Goal: Information Seeking & Learning: Learn about a topic

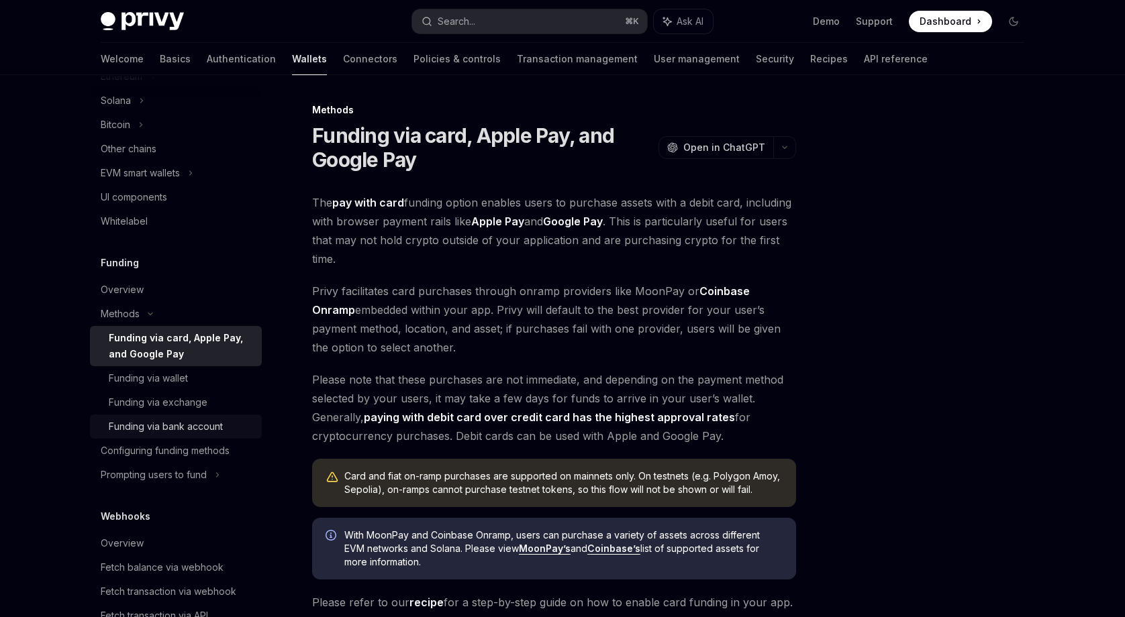
click at [154, 423] on div "Funding via bank account" at bounding box center [166, 427] width 114 height 16
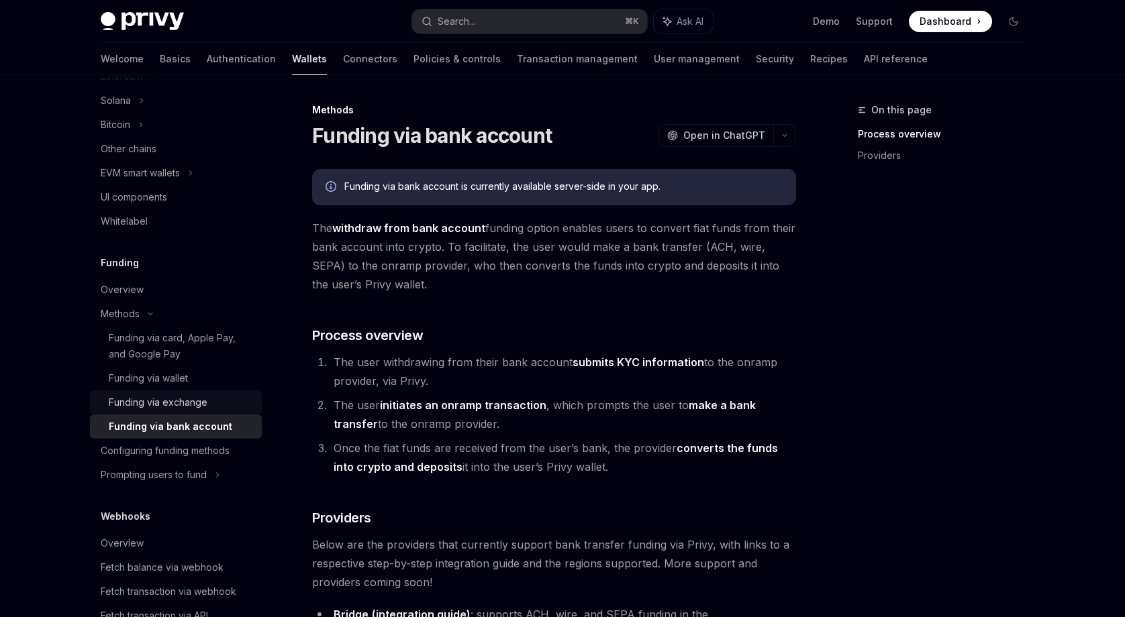
click at [160, 405] on div "Funding via exchange" at bounding box center [158, 403] width 99 height 16
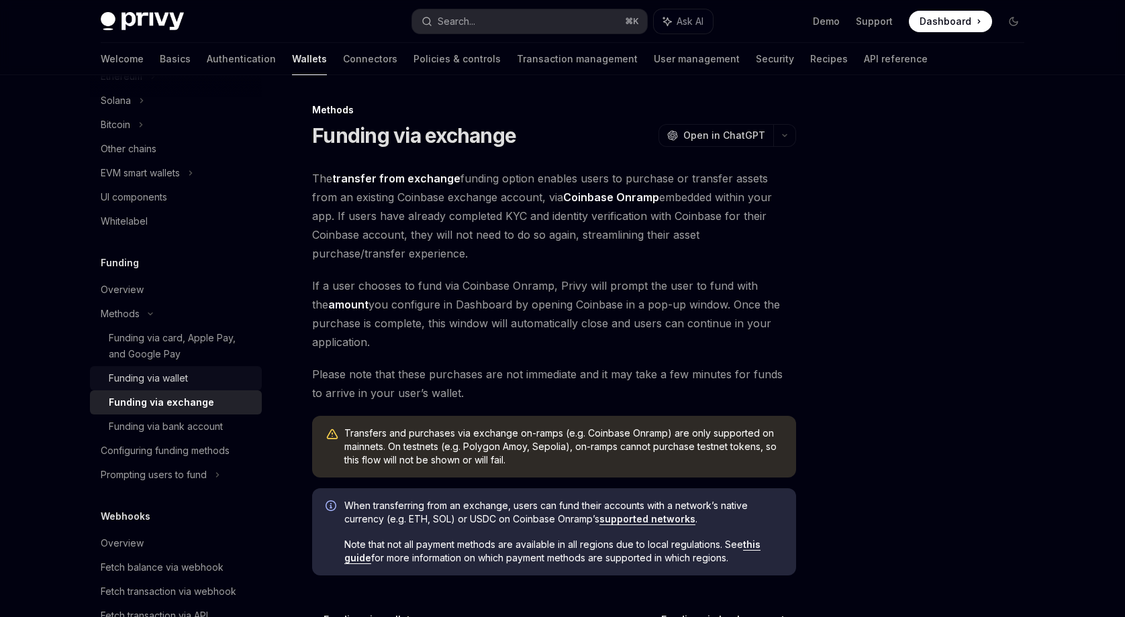
click at [162, 383] on div "Funding via wallet" at bounding box center [148, 378] width 79 height 16
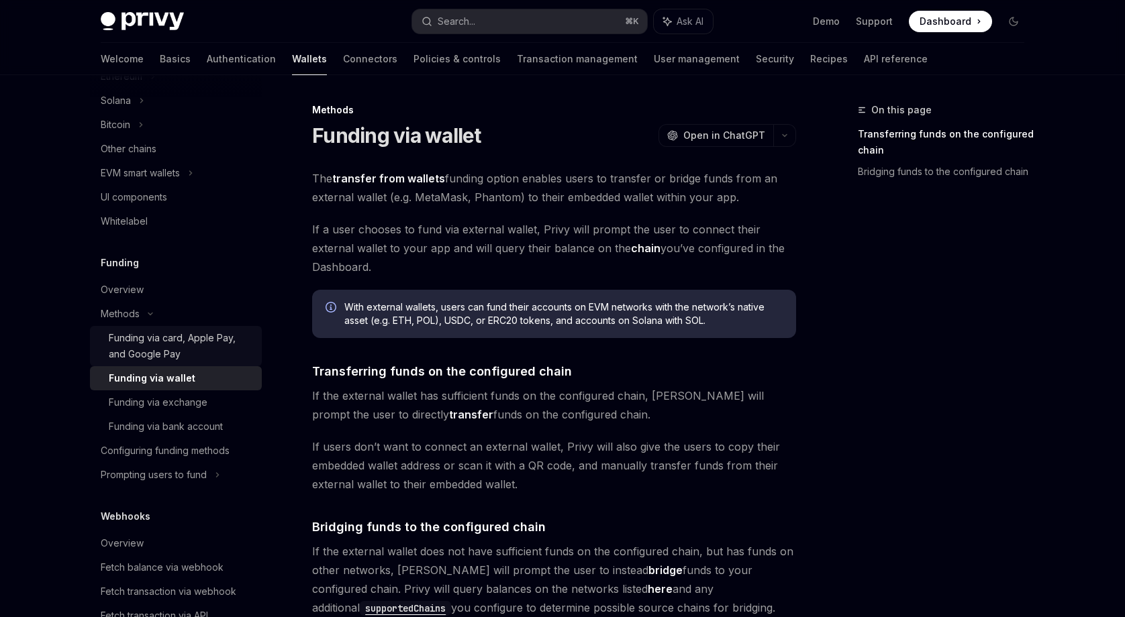
click at [152, 342] on div "Funding via card, Apple Pay, and Google Pay" at bounding box center [181, 346] width 145 height 32
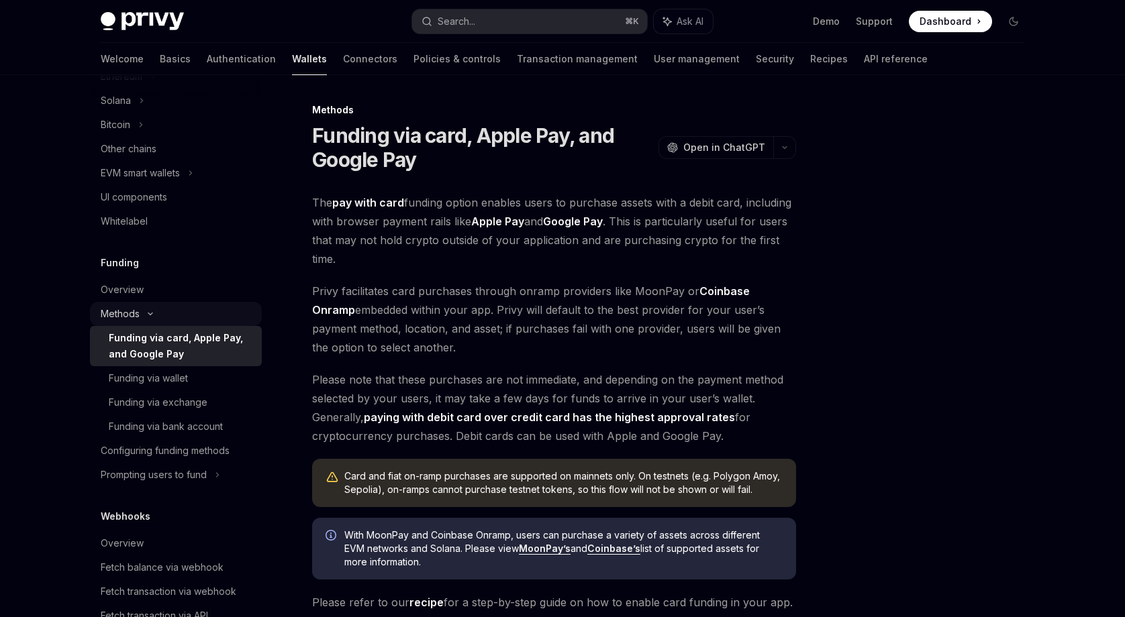
click at [121, 311] on div "Methods" at bounding box center [120, 314] width 39 height 16
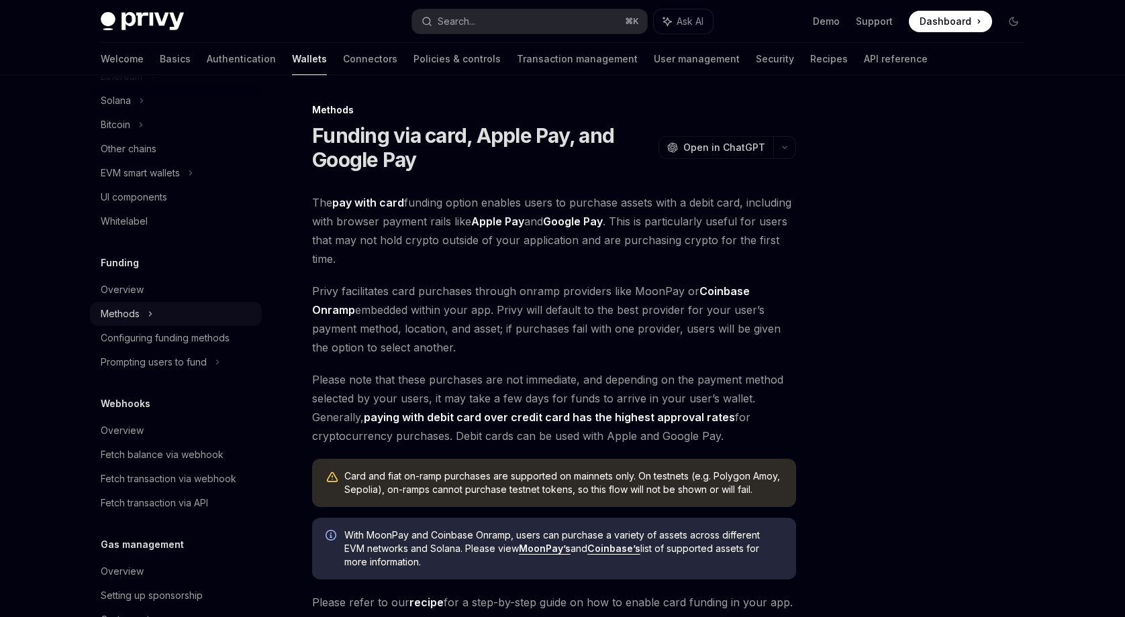
click at [121, 311] on div "Methods" at bounding box center [120, 314] width 39 height 16
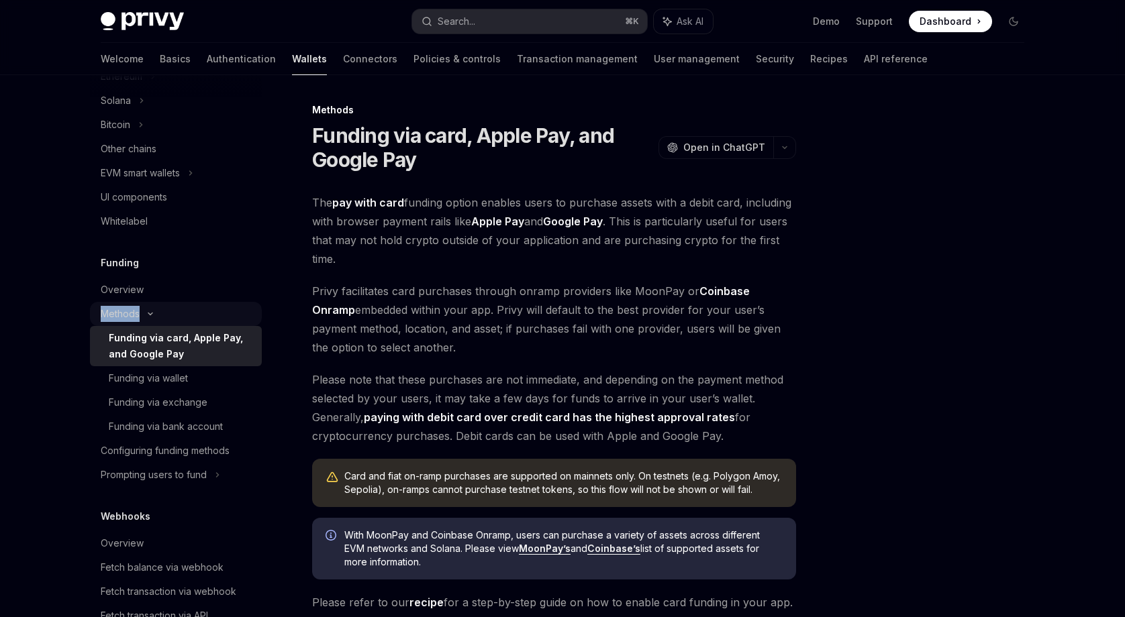
click at [121, 311] on div "Methods" at bounding box center [120, 314] width 39 height 16
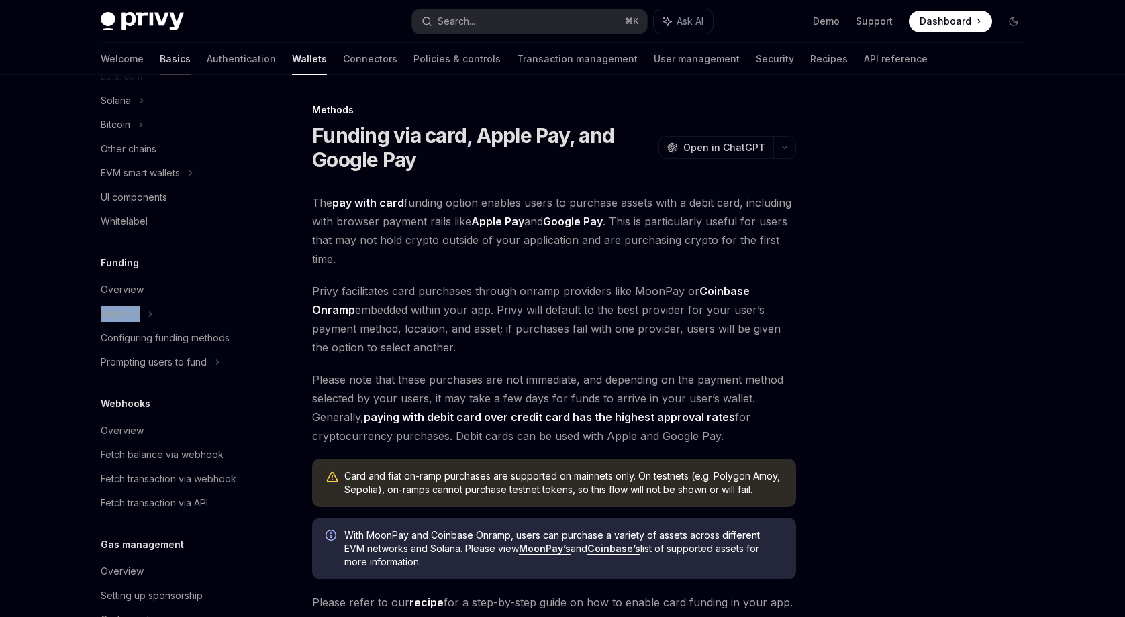
click at [160, 64] on link "Basics" at bounding box center [175, 59] width 31 height 32
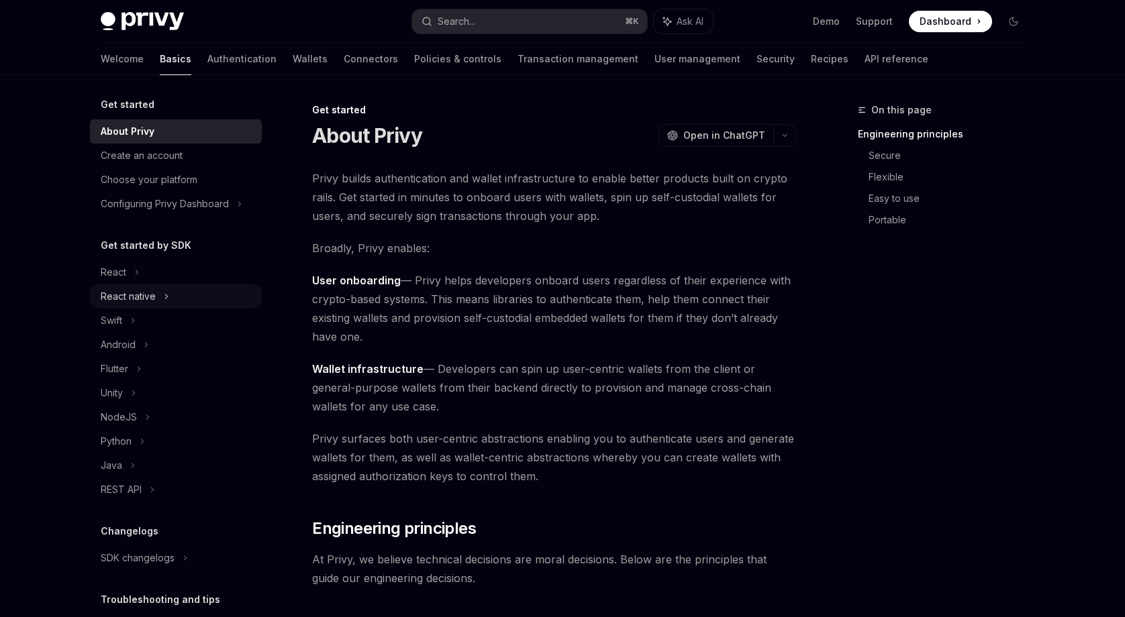
click at [161, 301] on div "React native" at bounding box center [176, 297] width 172 height 24
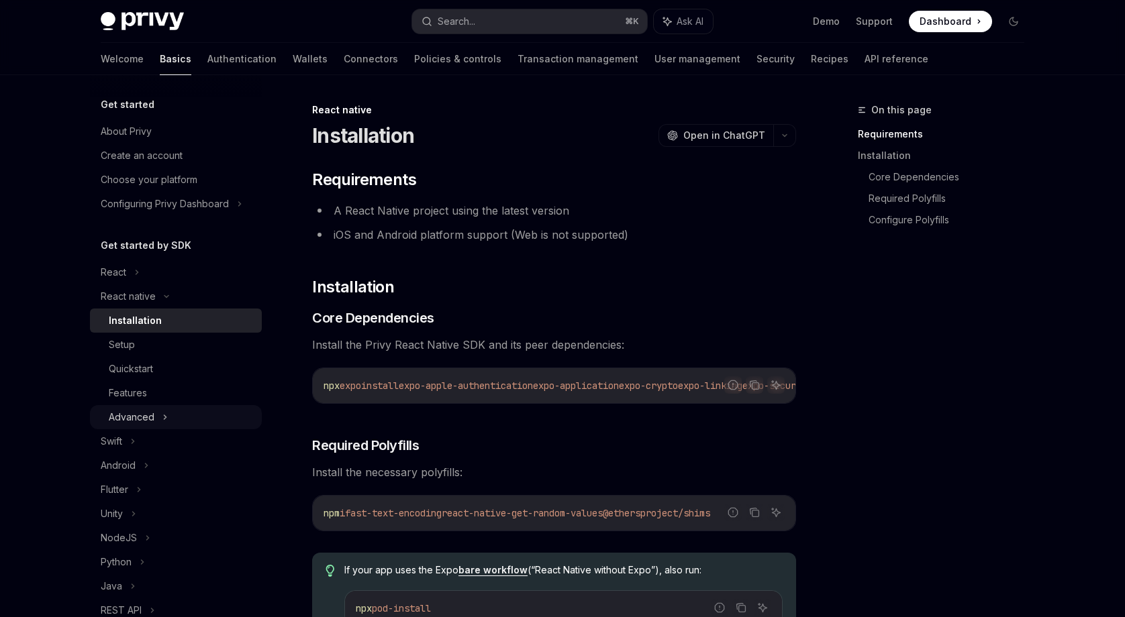
click at [159, 421] on div "Advanced" at bounding box center [176, 417] width 172 height 24
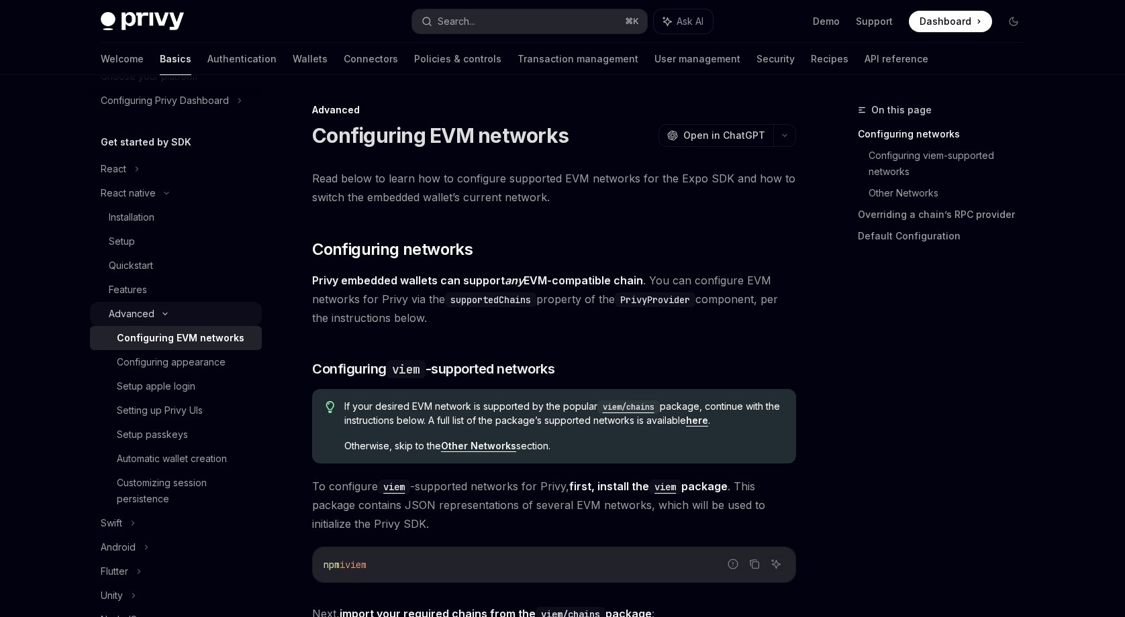
scroll to position [112, 0]
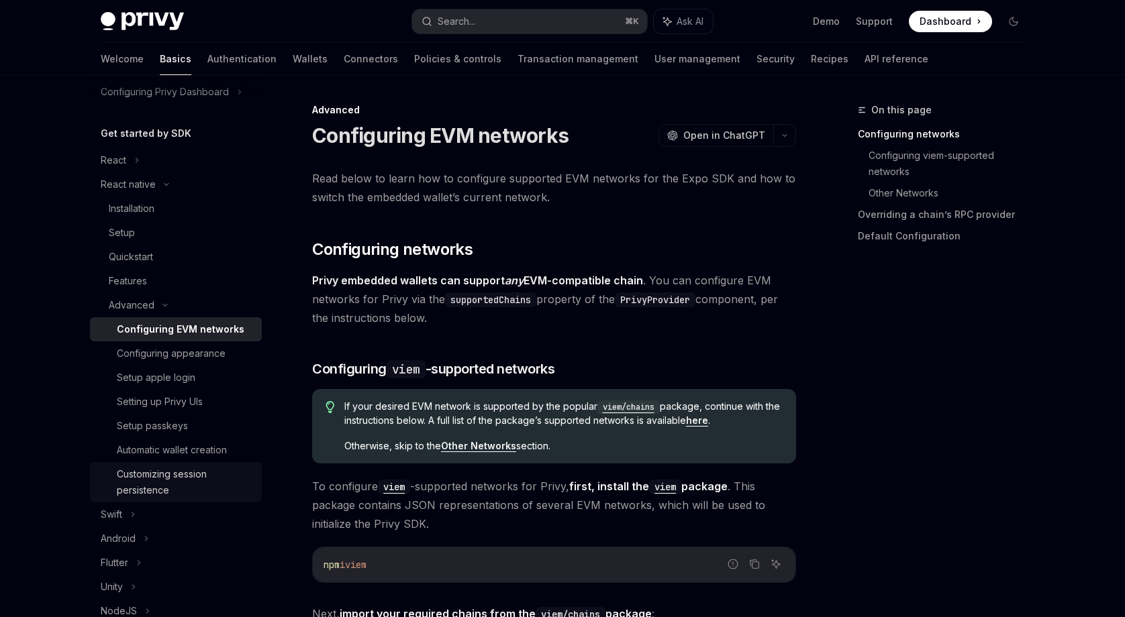
click at [181, 467] on div "Customizing session persistence" at bounding box center [185, 482] width 137 height 32
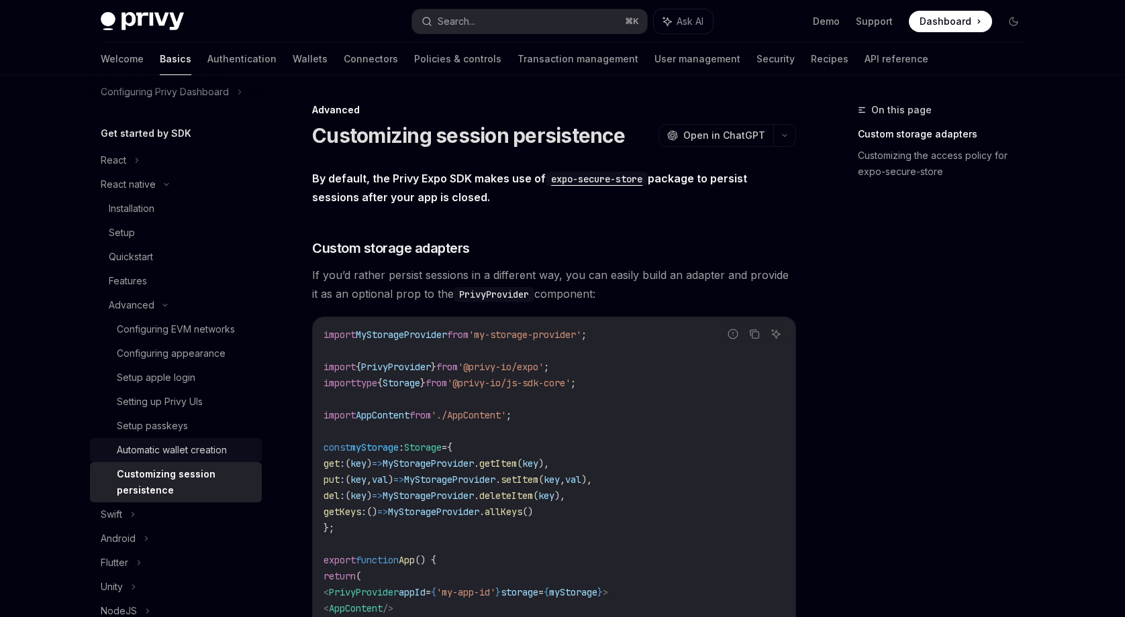
click at [184, 452] on div "Automatic wallet creation" at bounding box center [172, 450] width 110 height 16
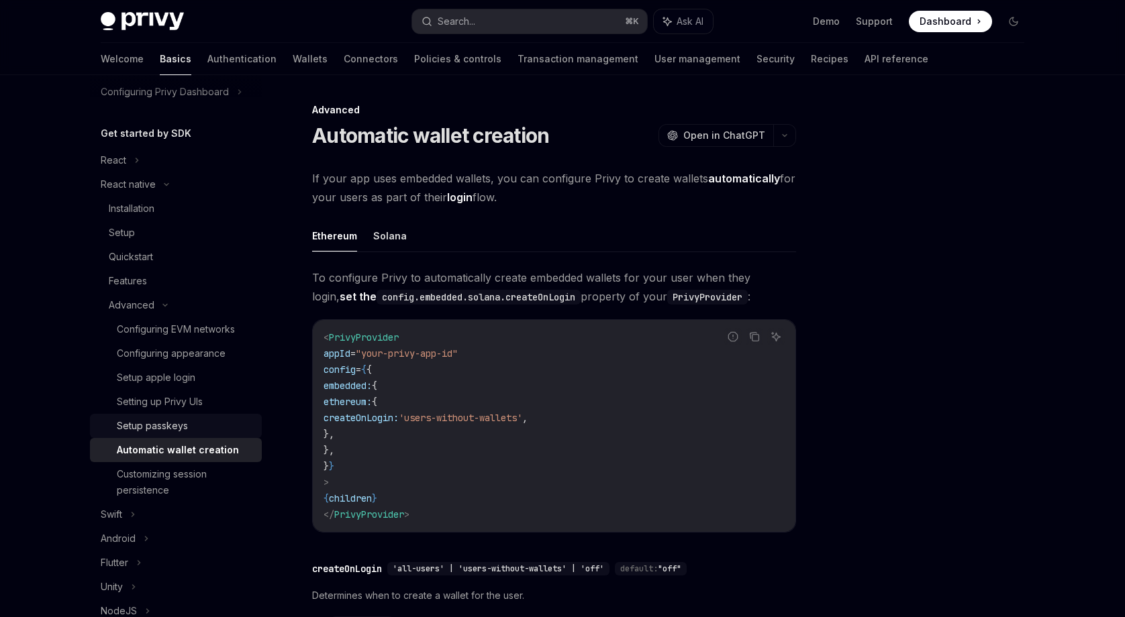
click at [202, 430] on div "Setup passkeys" at bounding box center [185, 426] width 137 height 16
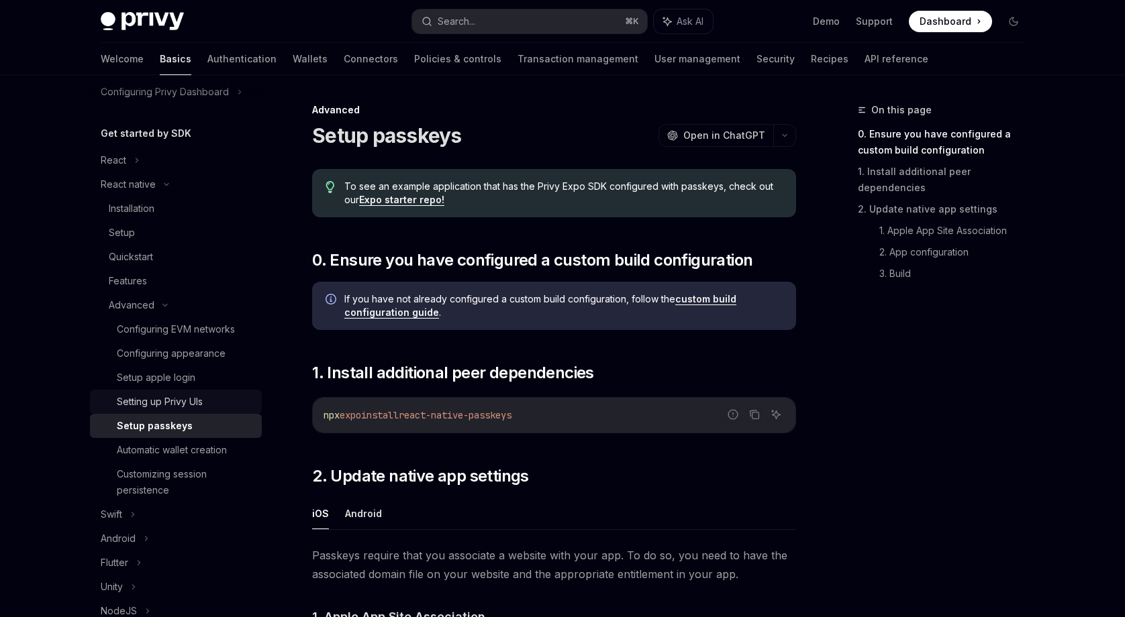
click at [203, 405] on div "Setting up Privy UIs" at bounding box center [160, 402] width 86 height 16
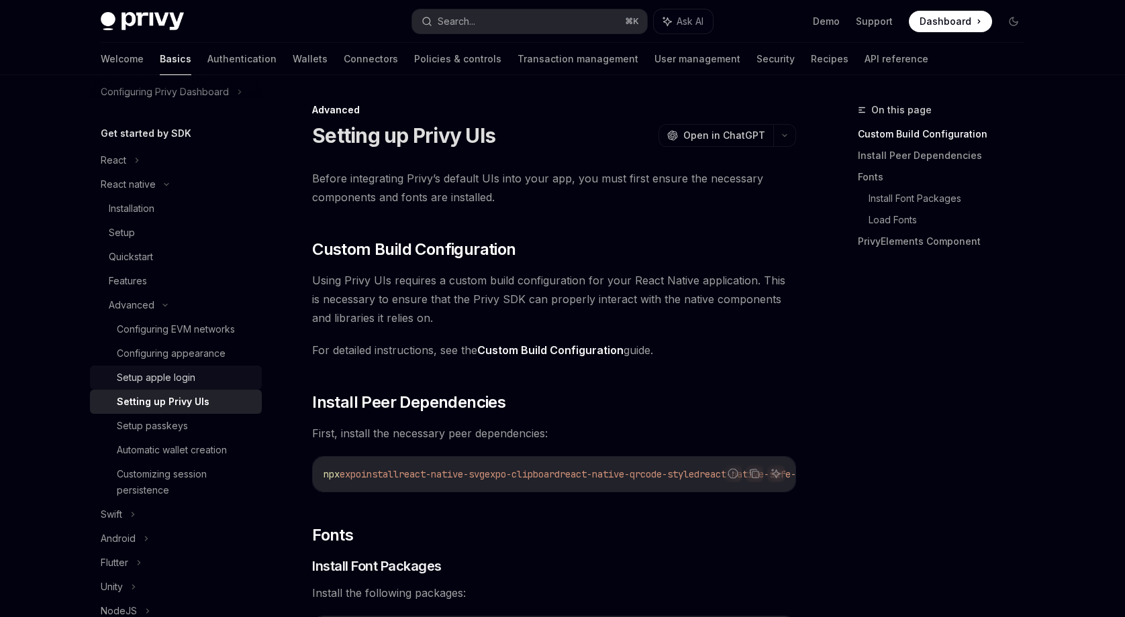
click at [217, 376] on div "Setup apple login" at bounding box center [185, 378] width 137 height 16
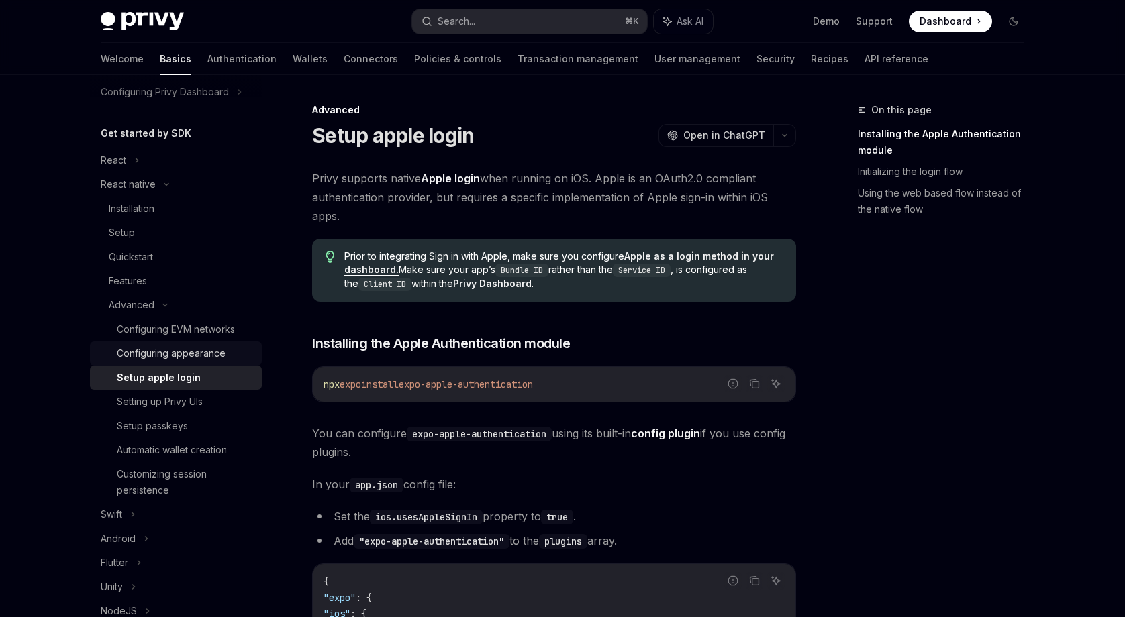
click at [218, 355] on div "Configuring appearance" at bounding box center [171, 354] width 109 height 16
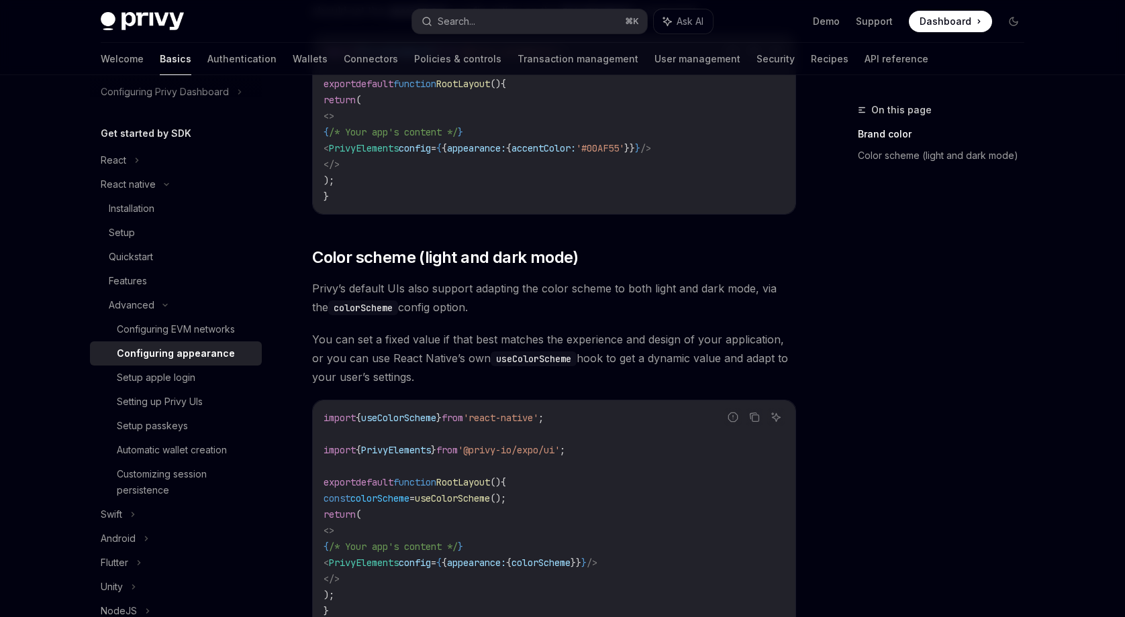
scroll to position [551, 0]
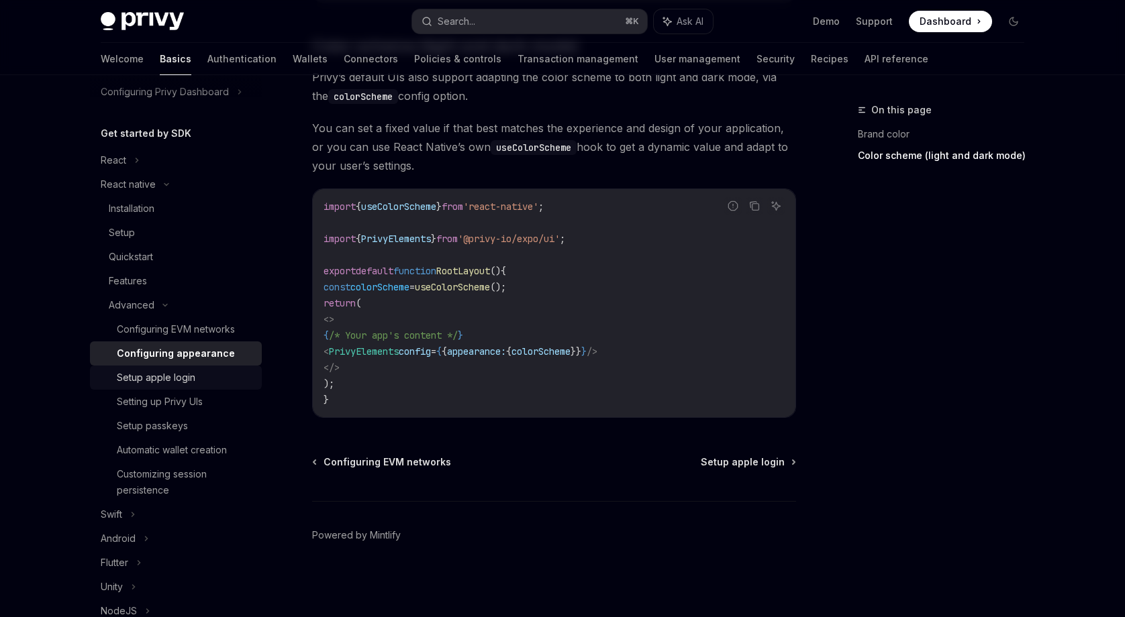
click at [195, 381] on div "Setup apple login" at bounding box center [185, 378] width 137 height 16
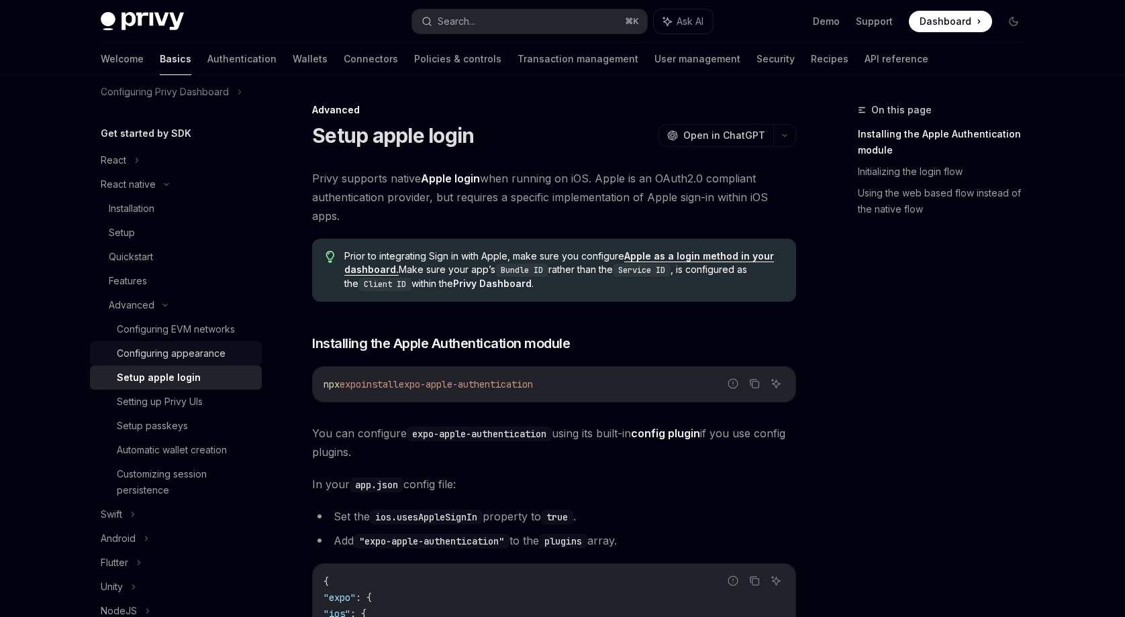
click at [197, 358] on div "Configuring appearance" at bounding box center [171, 354] width 109 height 16
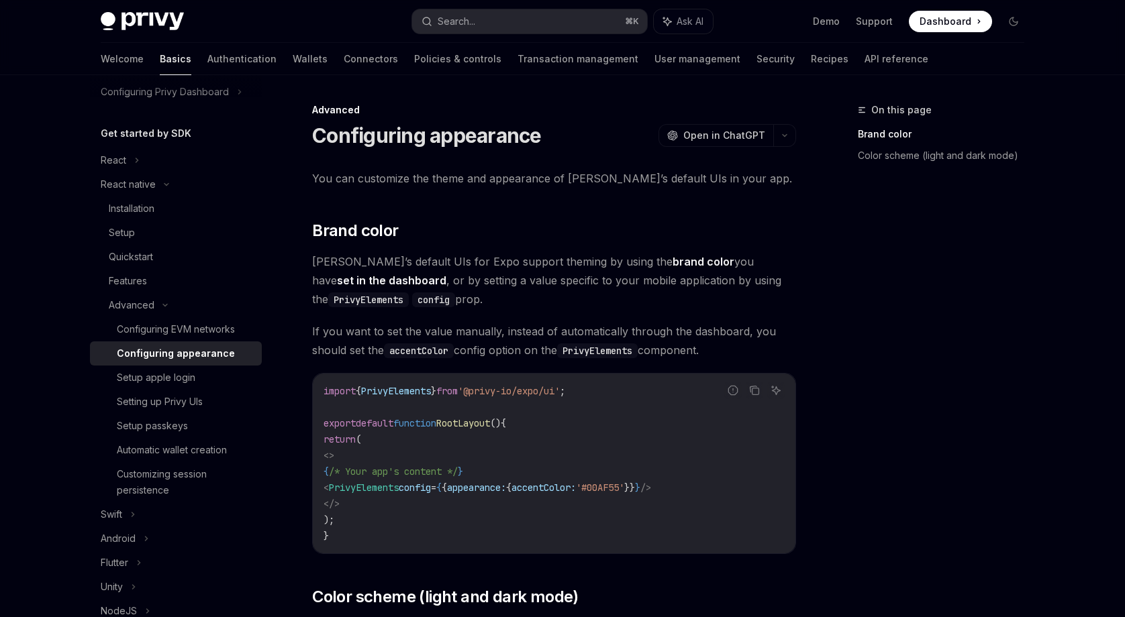
click at [197, 358] on div "Configuring appearance" at bounding box center [176, 354] width 118 height 16
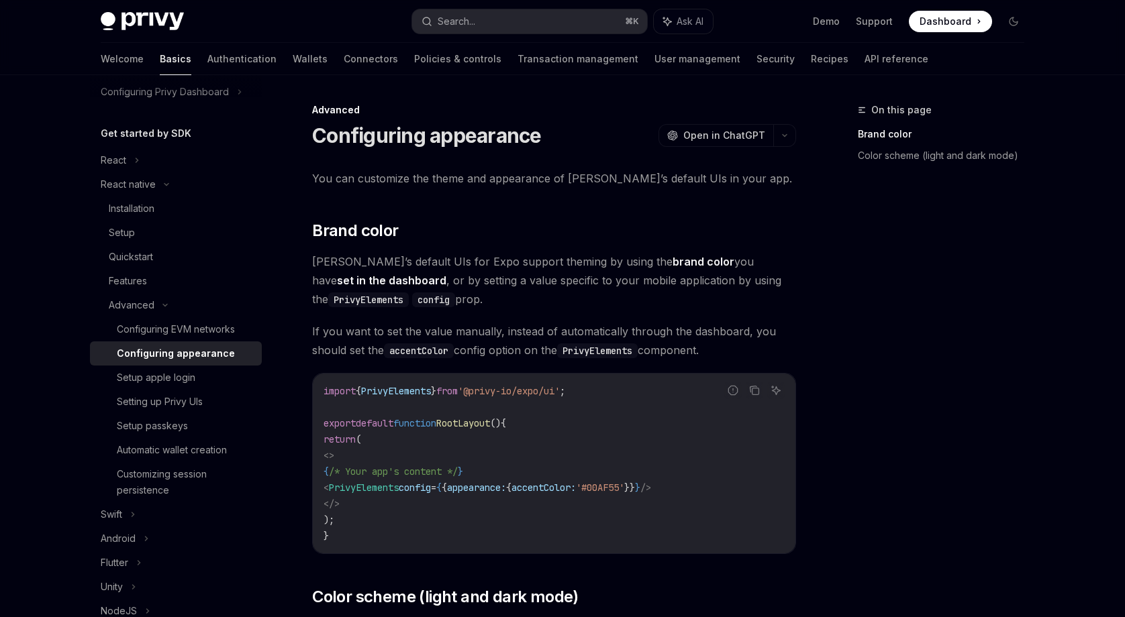
click at [197, 358] on div "Configuring appearance" at bounding box center [176, 354] width 118 height 16
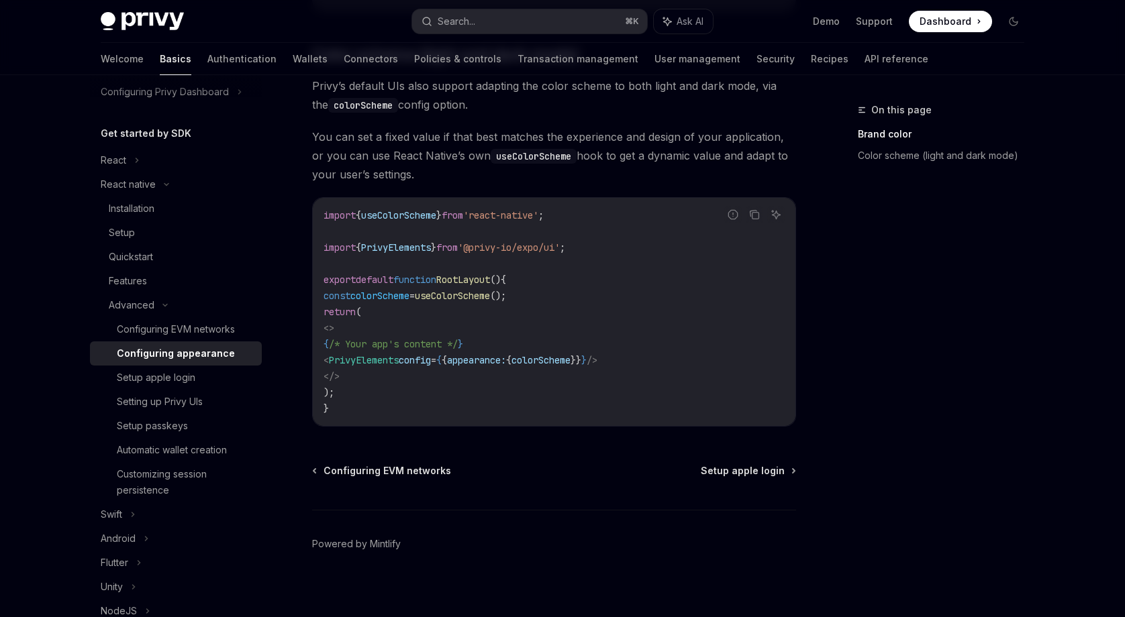
scroll to position [551, 0]
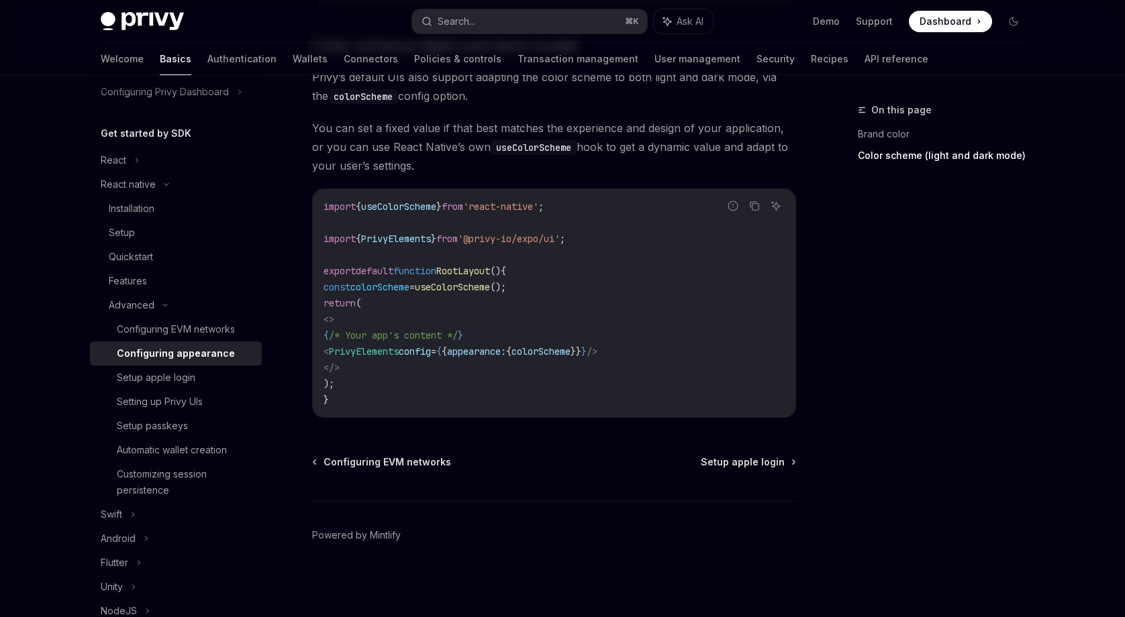
drag, startPoint x: 691, startPoint y: 353, endPoint x: 358, endPoint y: 352, distance: 333.6
click at [358, 352] on code "import { useColorScheme } from 'react-native' ; import { PrivyElements } from '…" at bounding box center [553, 303] width 461 height 209
click at [183, 324] on div "Configuring EVM networks" at bounding box center [176, 329] width 118 height 16
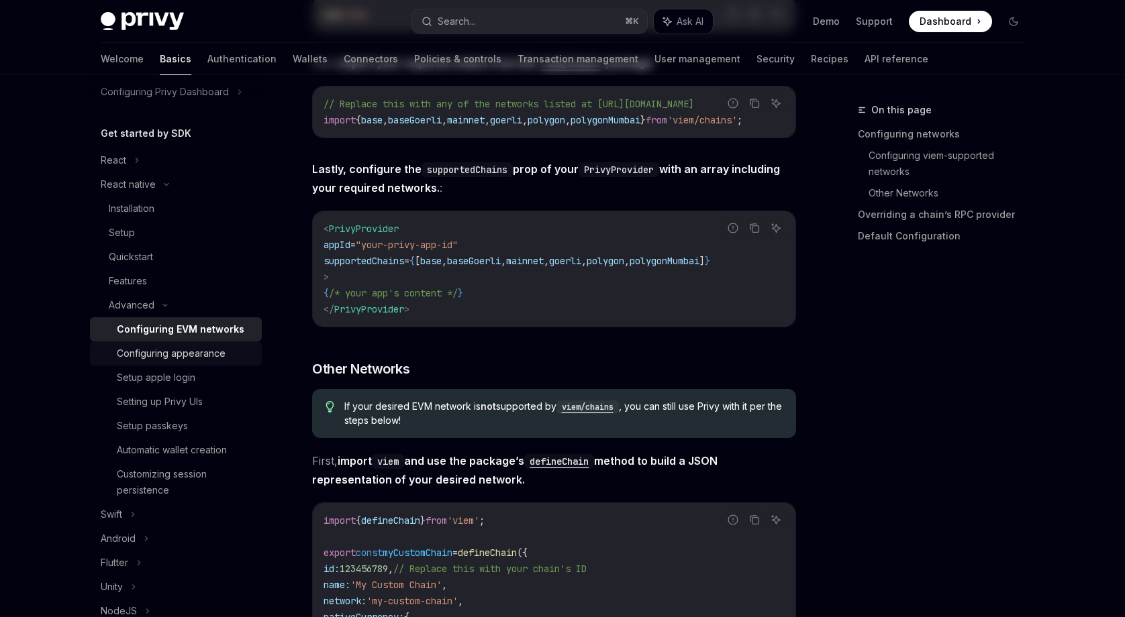
type textarea "*"
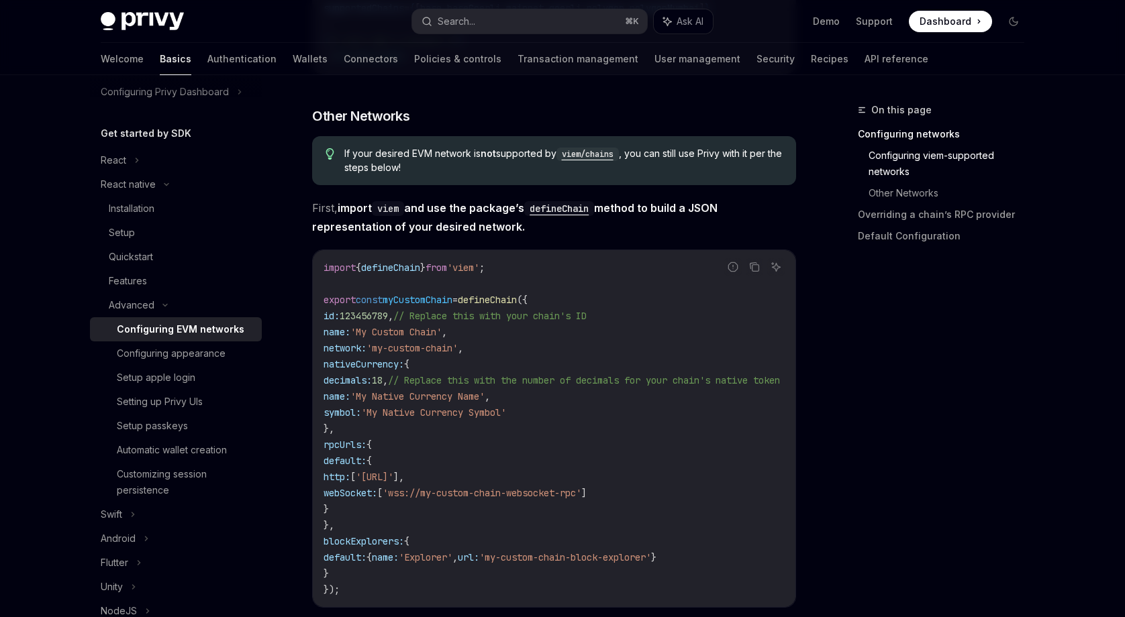
scroll to position [813, 0]
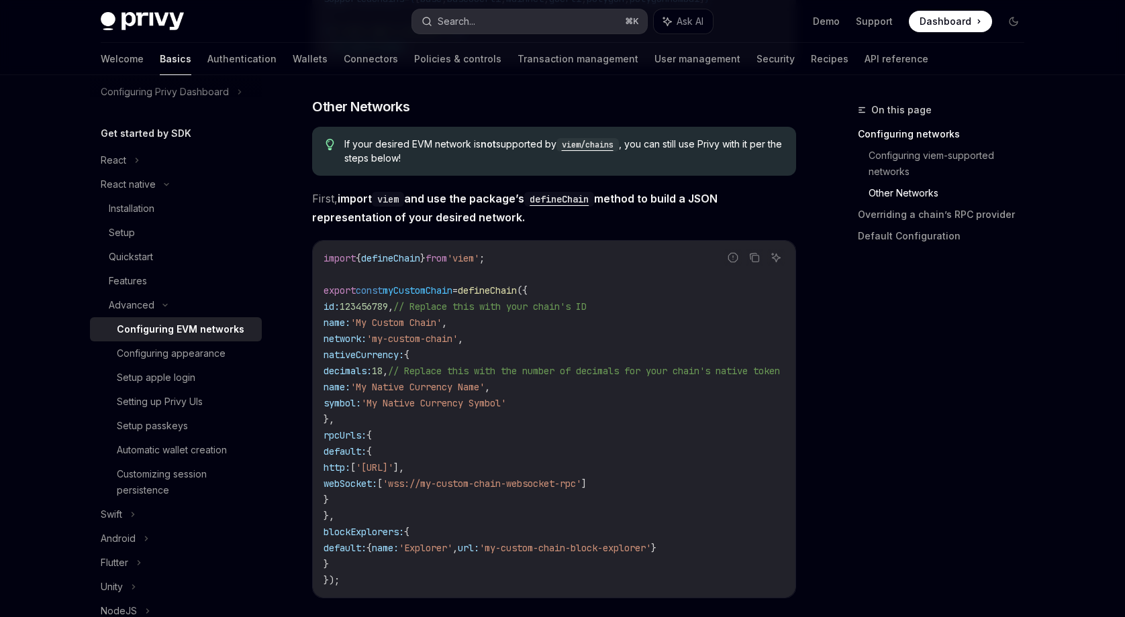
click at [589, 24] on button "Search... ⌘ K" at bounding box center [529, 21] width 235 height 24
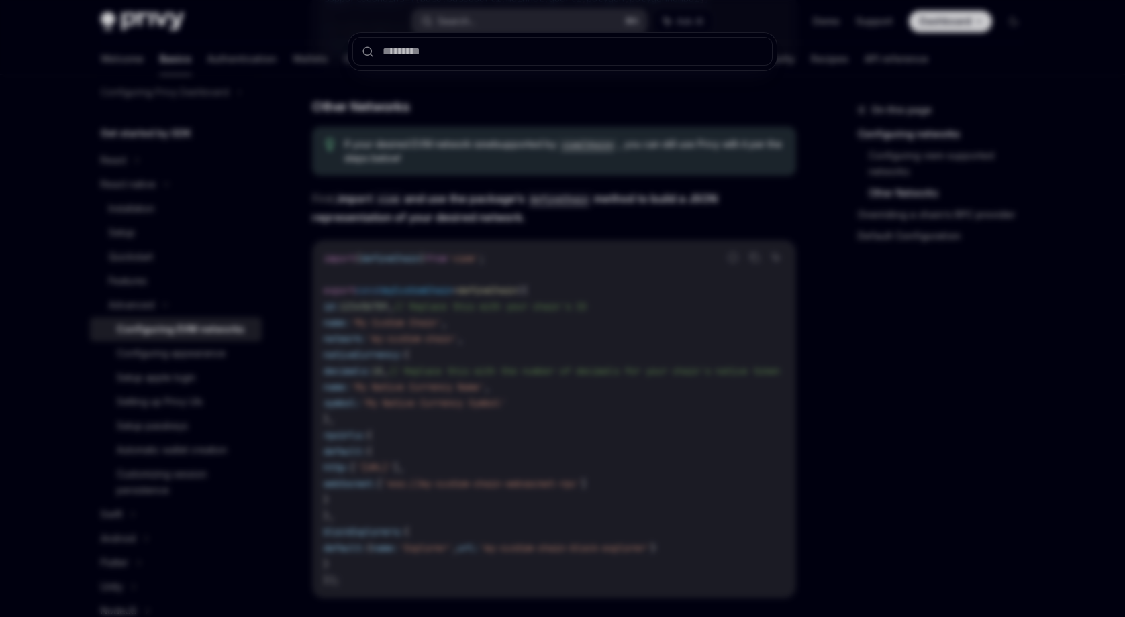
type input "**********"
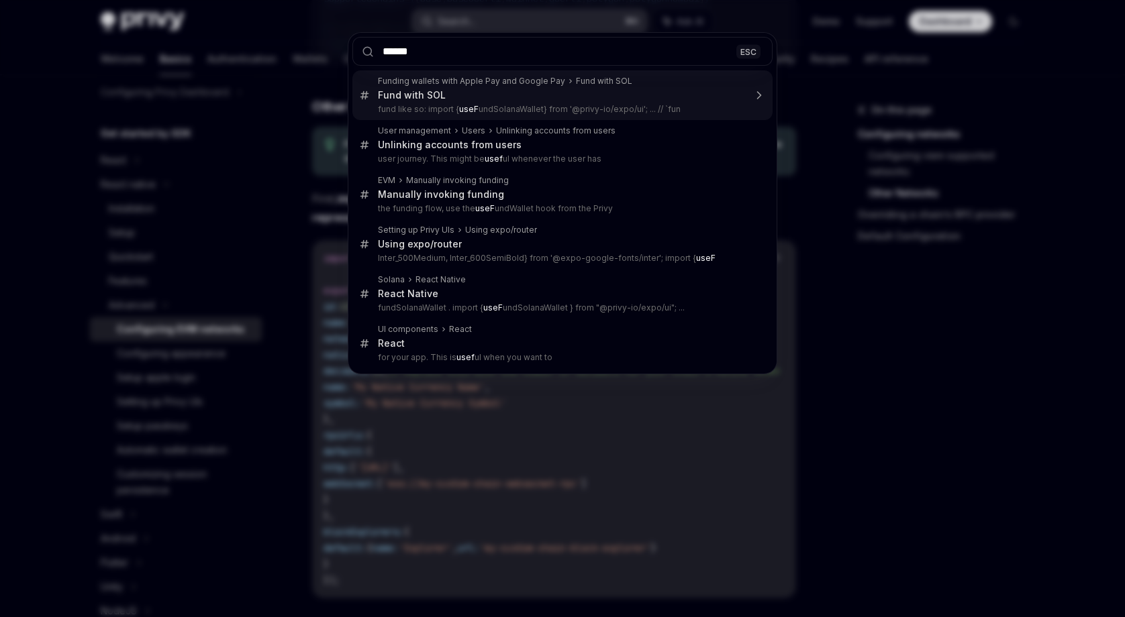
type input "*******"
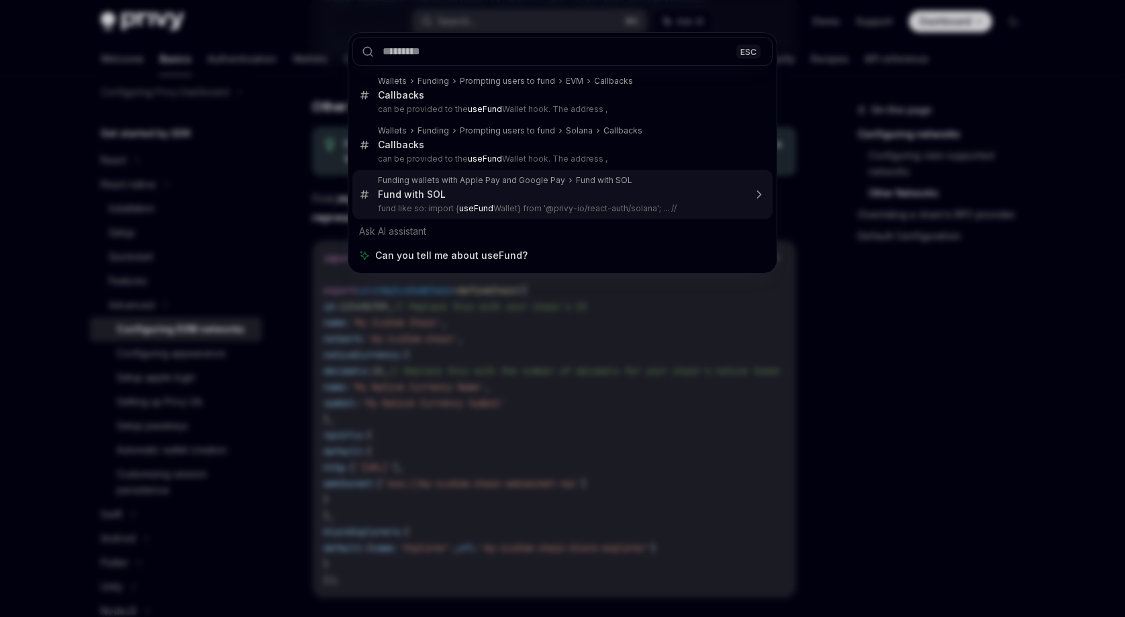
type textarea "*"
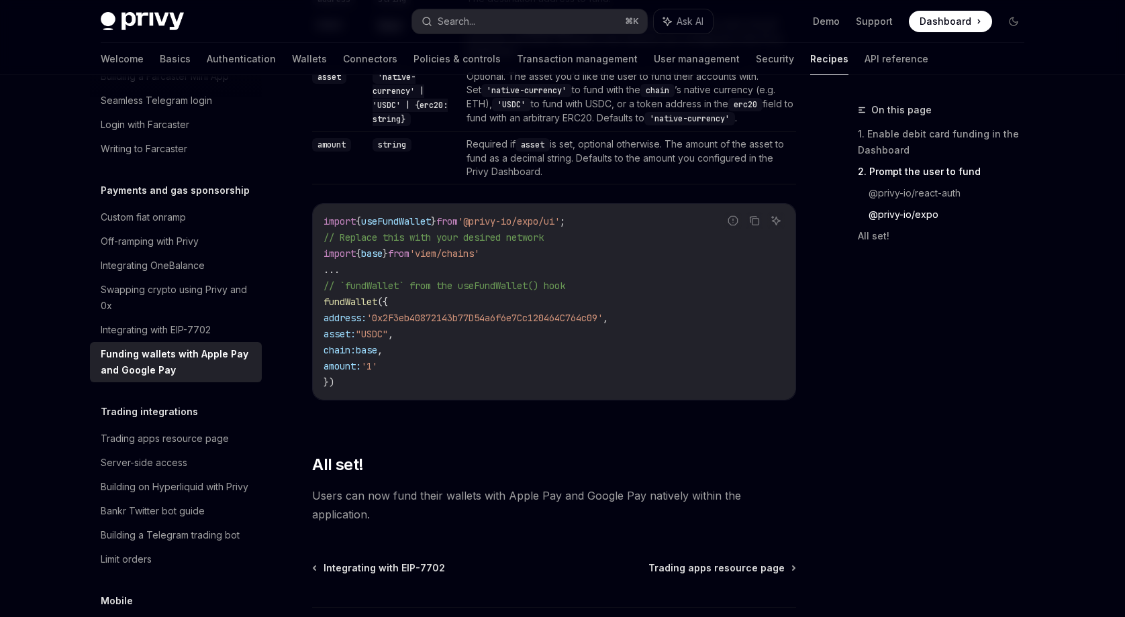
scroll to position [1717, 0]
